Goal: Navigation & Orientation: Find specific page/section

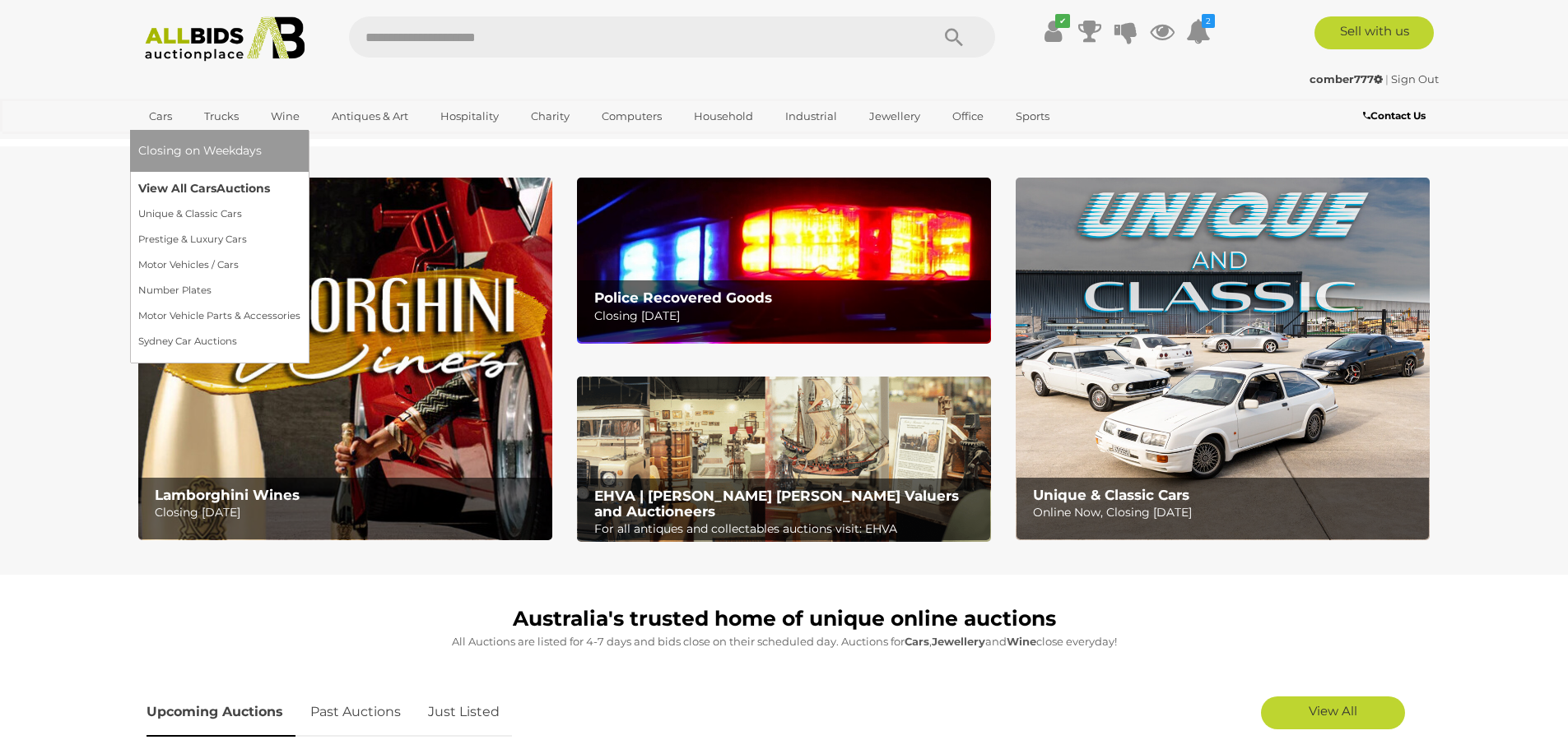
click at [207, 182] on link "View All Cars Auctions" at bounding box center [219, 188] width 162 height 26
click at [214, 184] on link "View All Cars Auctions" at bounding box center [219, 188] width 162 height 26
click at [191, 187] on link "View All Cars Auctions" at bounding box center [219, 188] width 162 height 26
